Goal: Navigation & Orientation: Find specific page/section

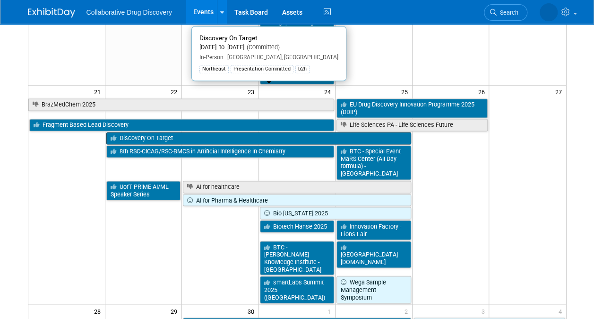
click at [169, 132] on link "Discovery On Target" at bounding box center [258, 138] width 305 height 12
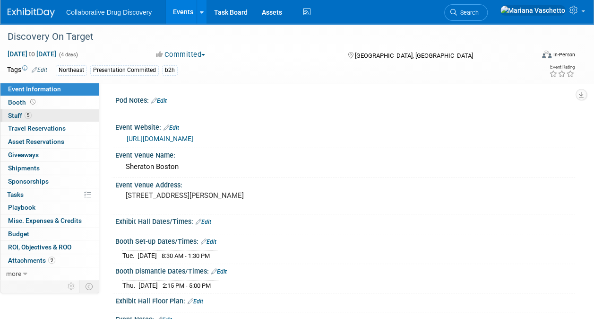
click at [17, 116] on span "Staff 5" at bounding box center [20, 116] width 24 height 8
